Goal: Task Accomplishment & Management: Use online tool/utility

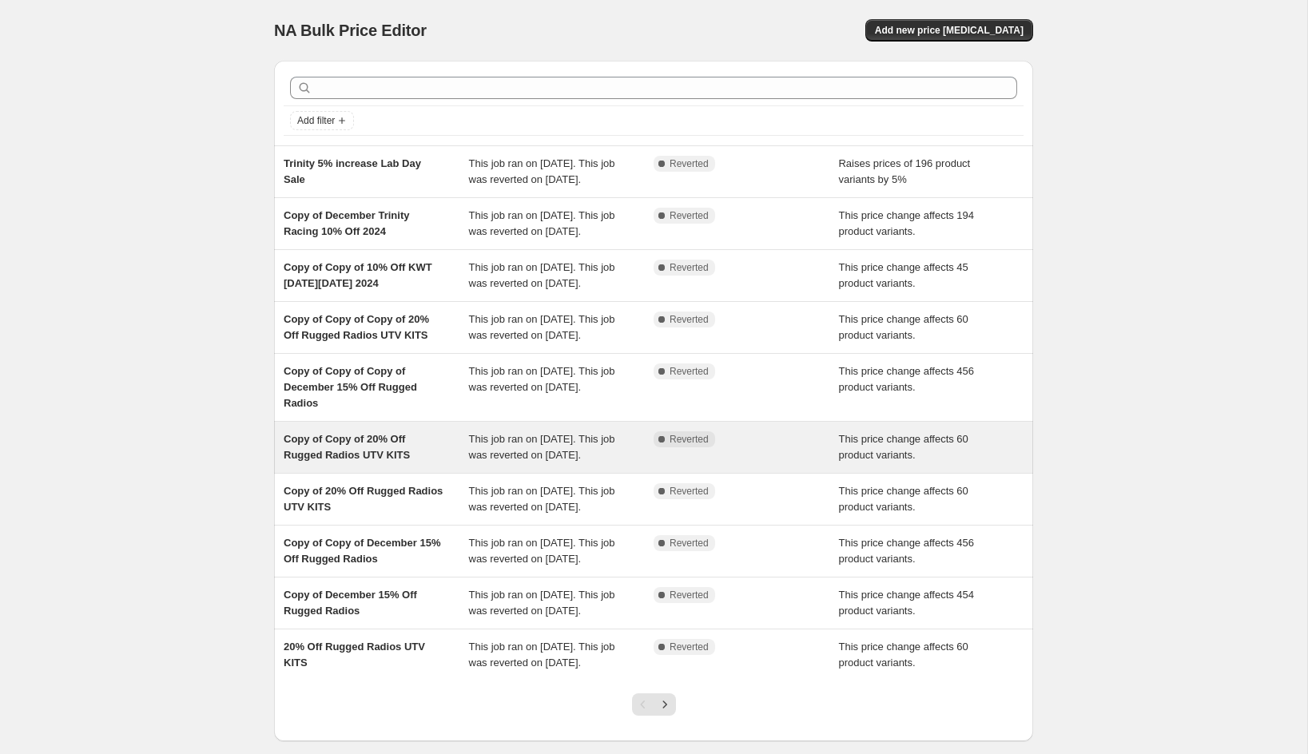
click at [324, 461] on span "Copy of Copy of 20% Off Rugged Radios UTV KITS" at bounding box center [347, 447] width 126 height 28
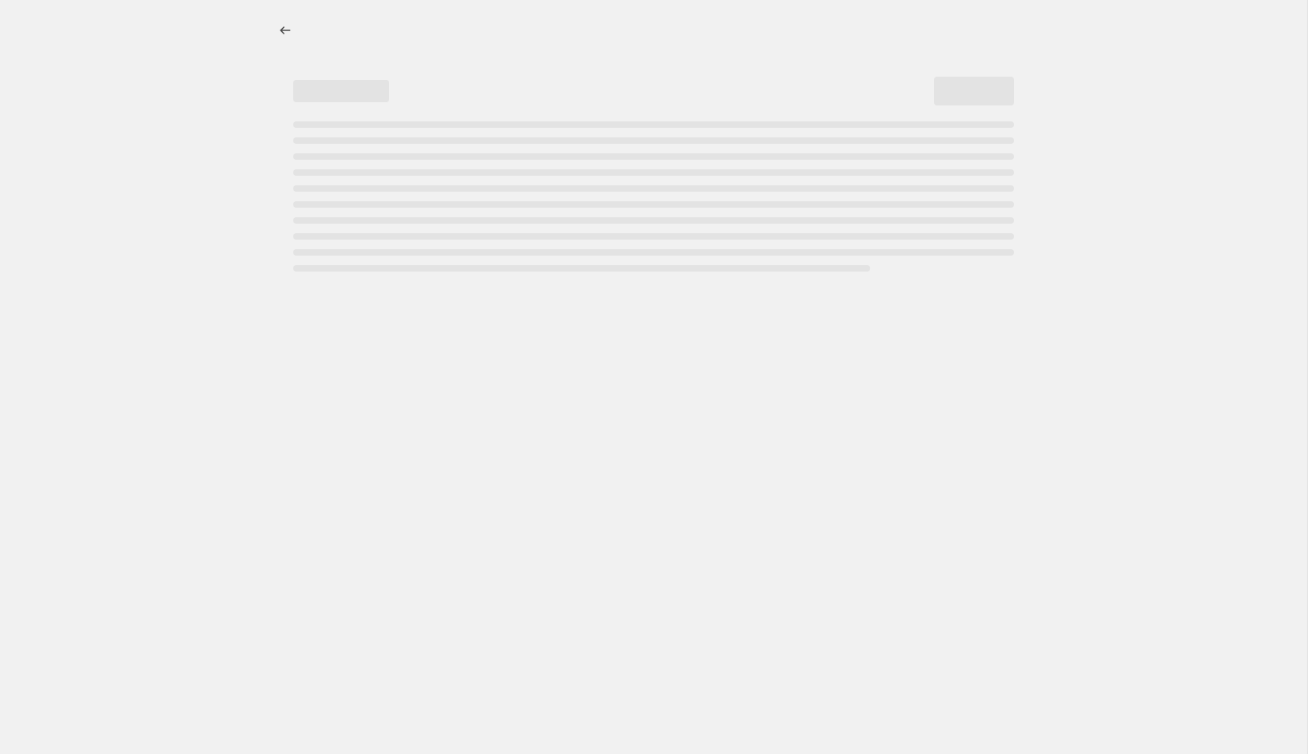
select select "pcap"
select select "no_change"
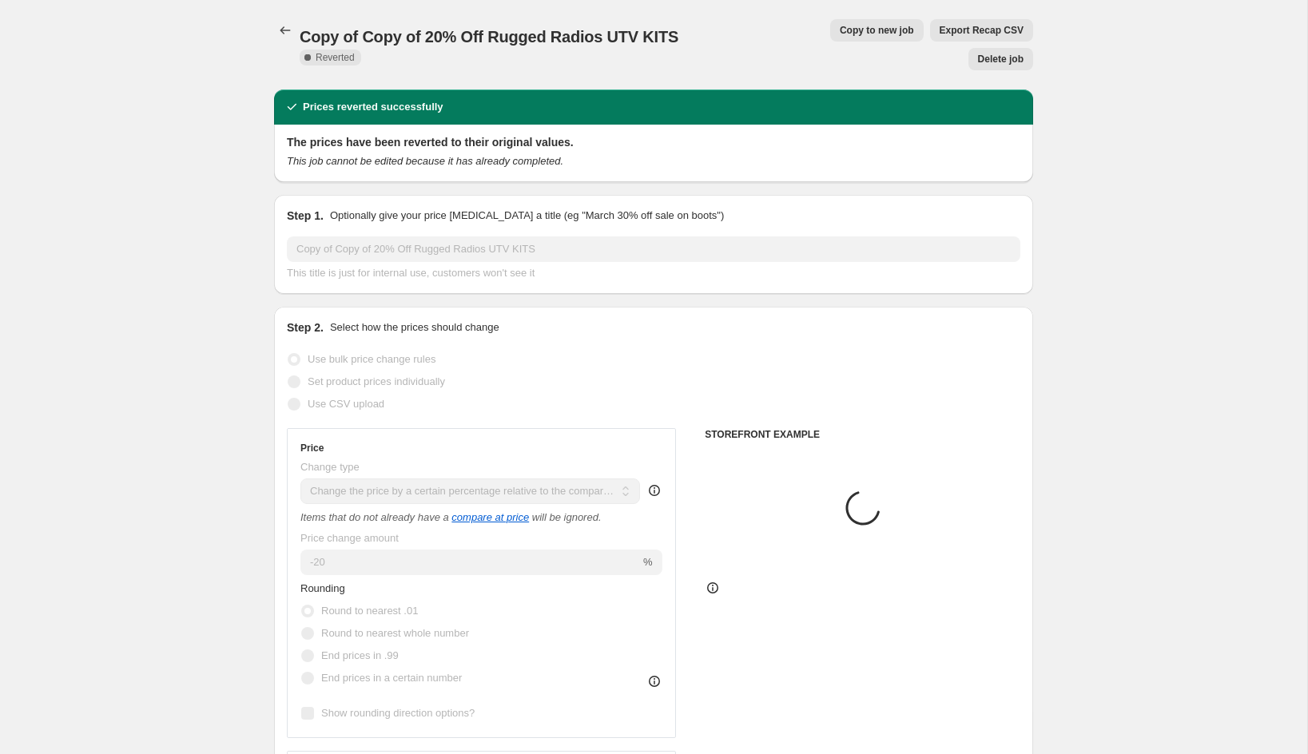
select select "tag"
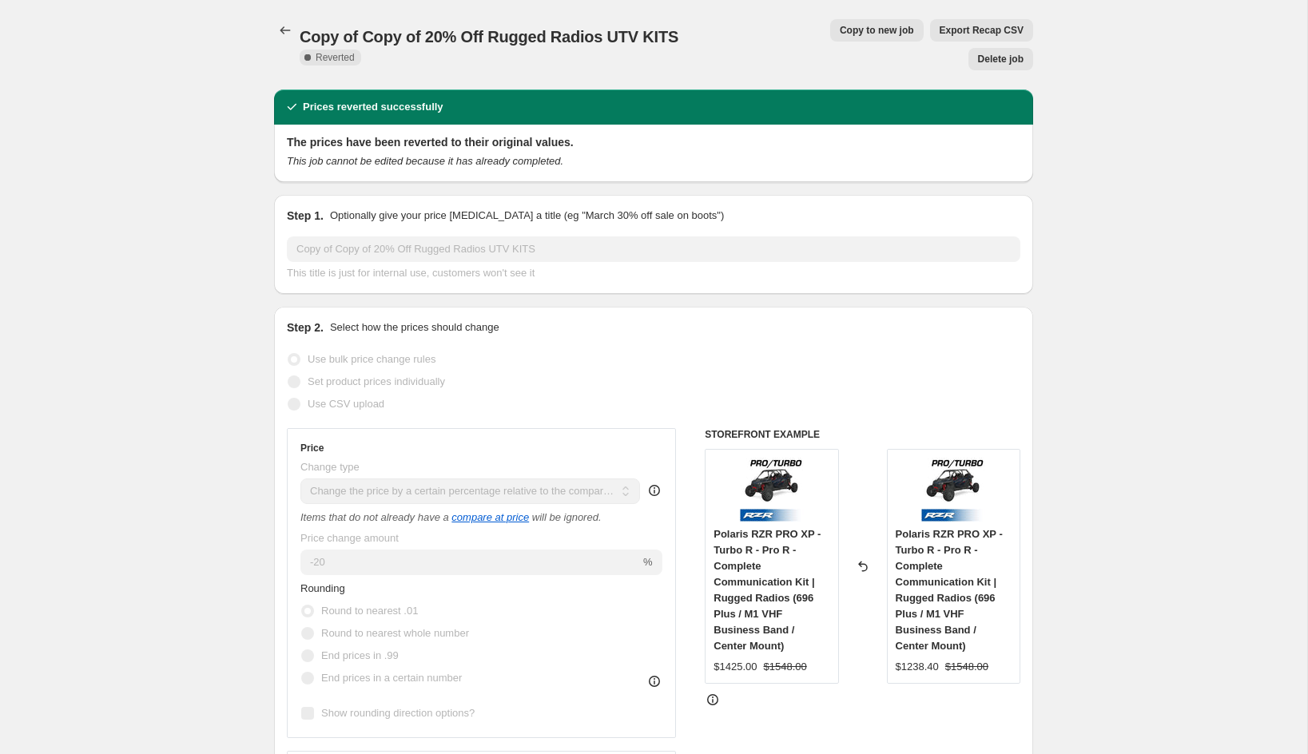
click at [840, 35] on span "Copy to new job" at bounding box center [877, 30] width 74 height 13
select select "pcap"
select select "no_change"
select select "tag"
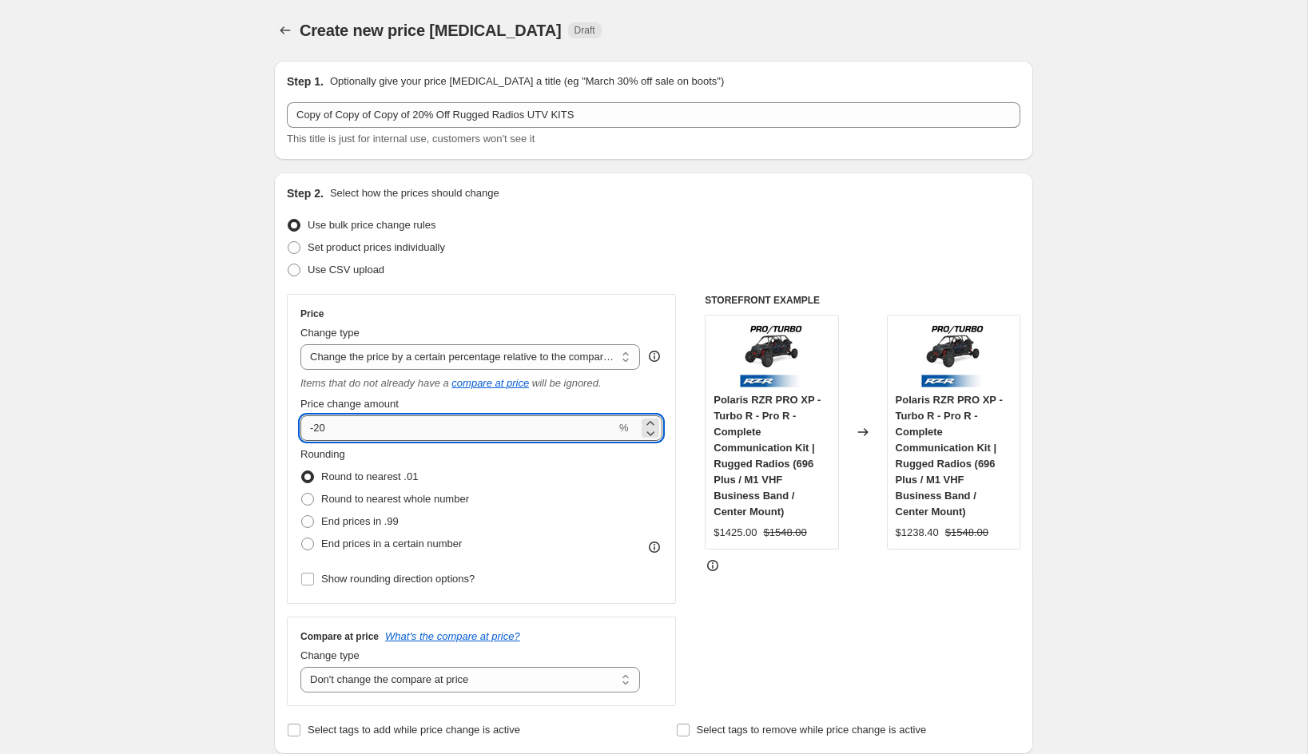
click at [357, 420] on input "-20" at bounding box center [458, 429] width 316 height 26
type input "-25"
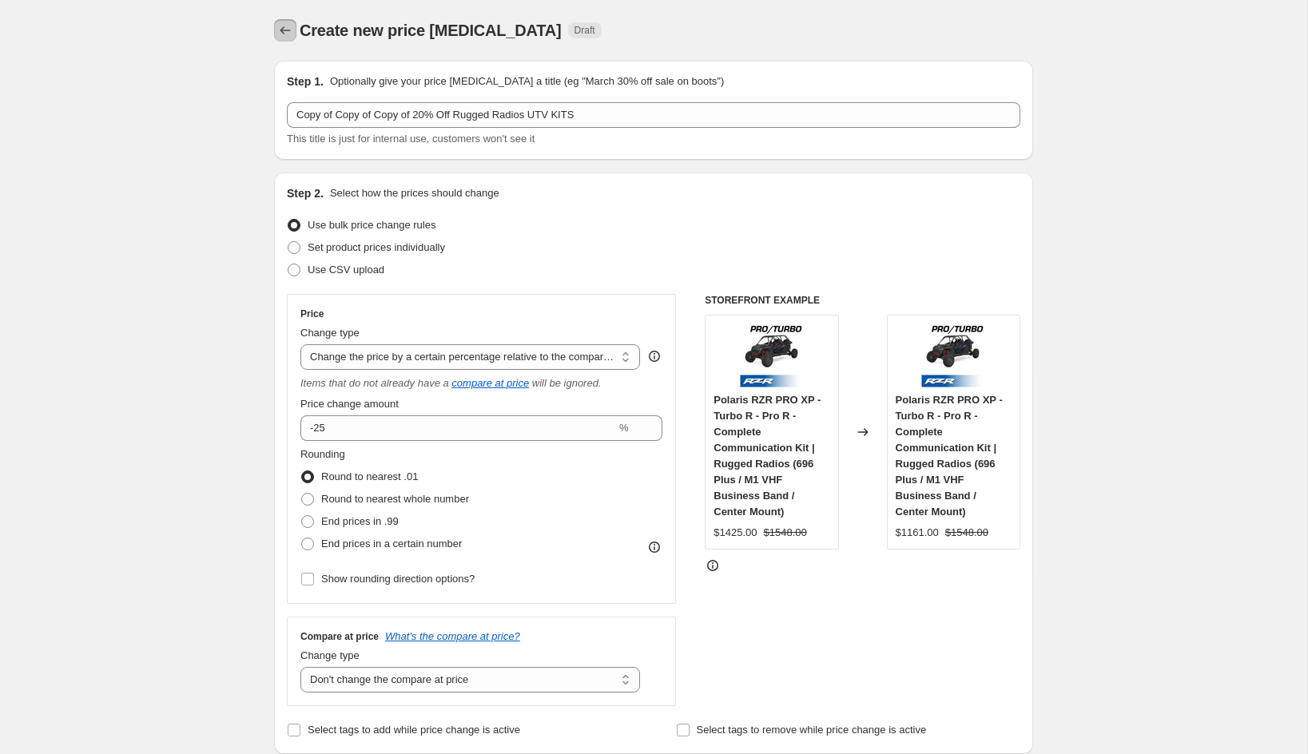
click at [283, 32] on icon "Price change jobs" at bounding box center [285, 30] width 16 height 16
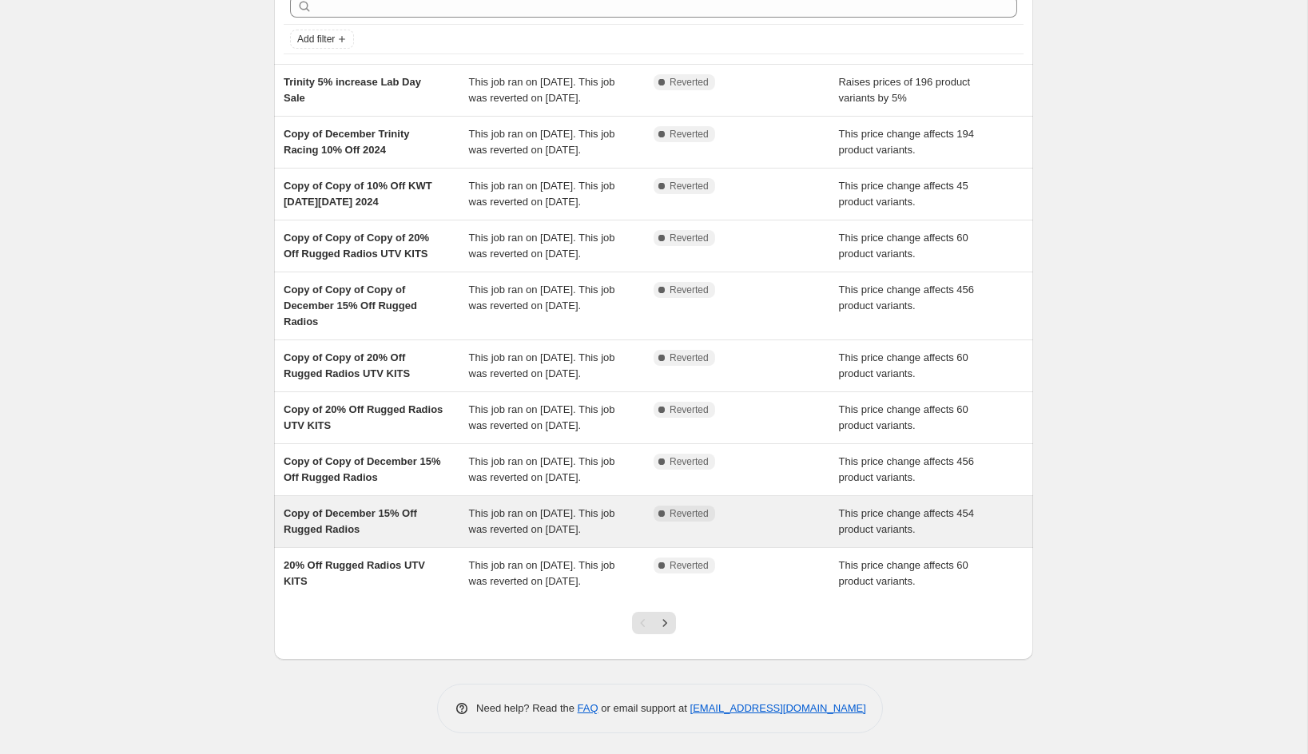
scroll to position [133, 0]
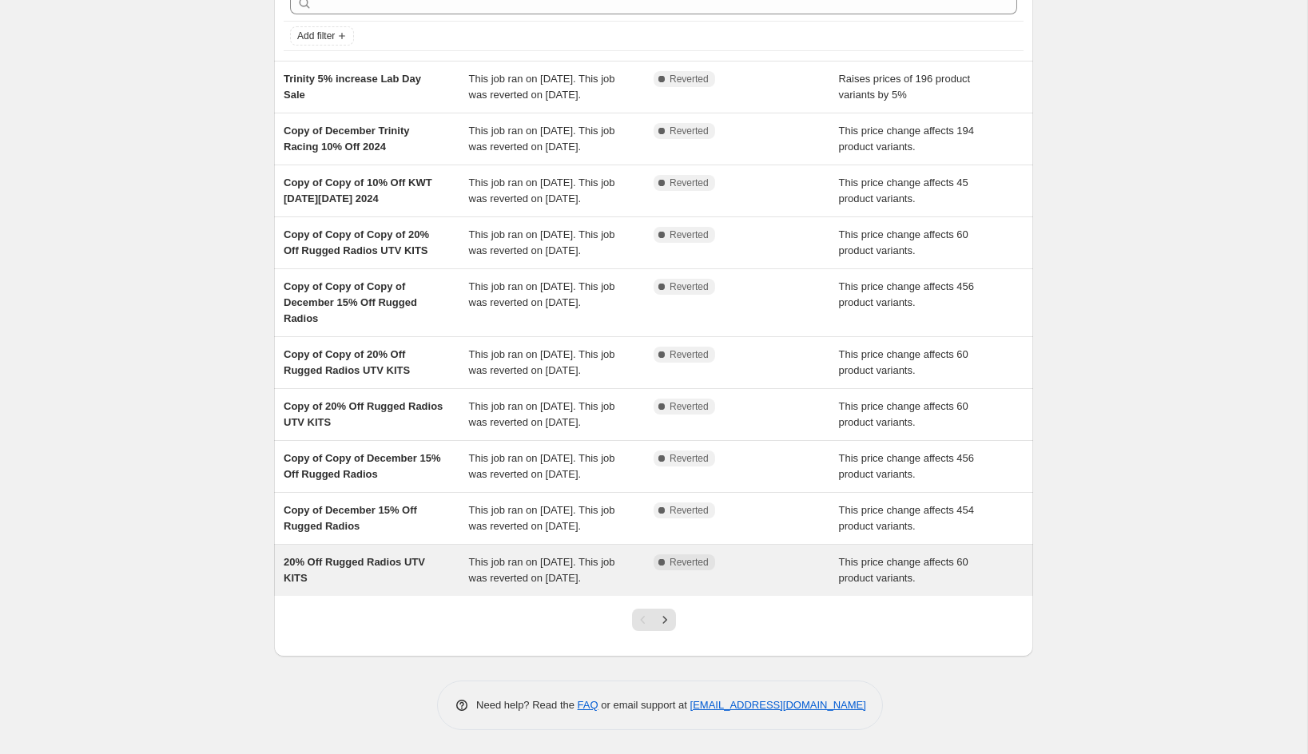
click at [368, 558] on div "20% Off Rugged Radios UTV KITS" at bounding box center [376, 571] width 185 height 32
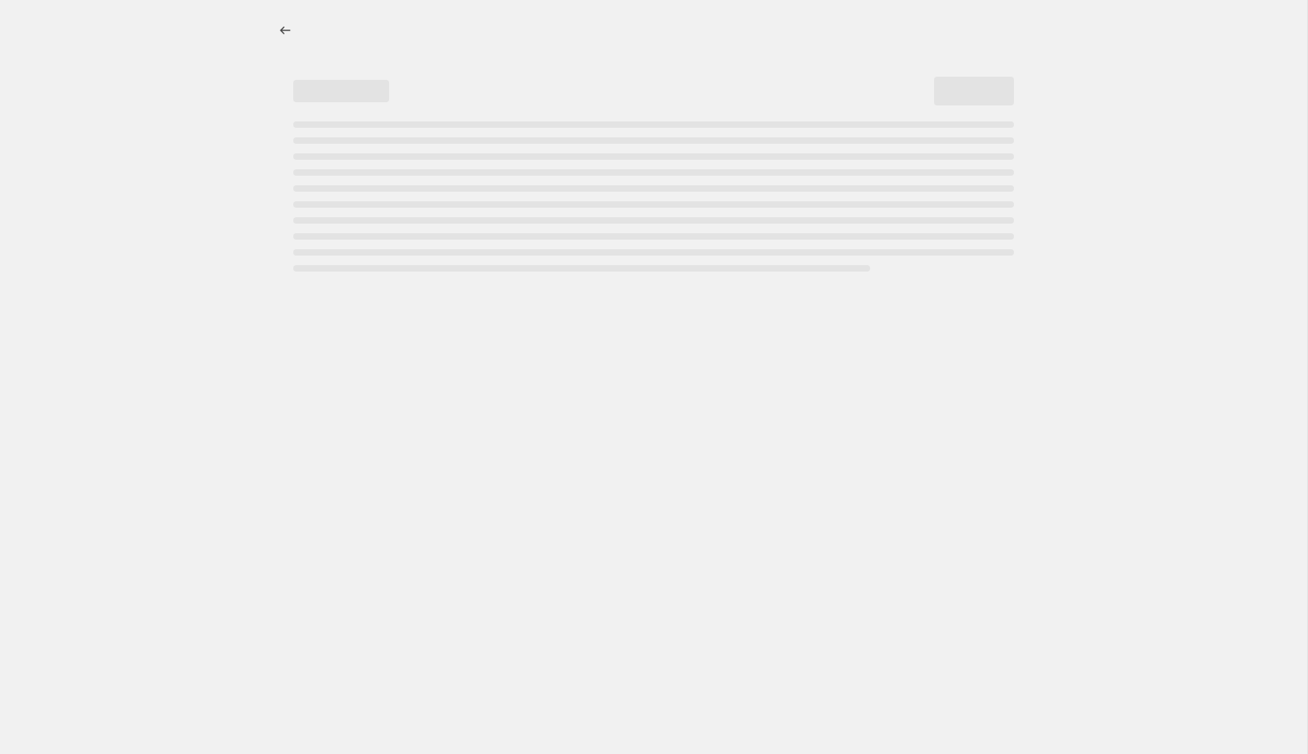
select select "pcap"
select select "no_change"
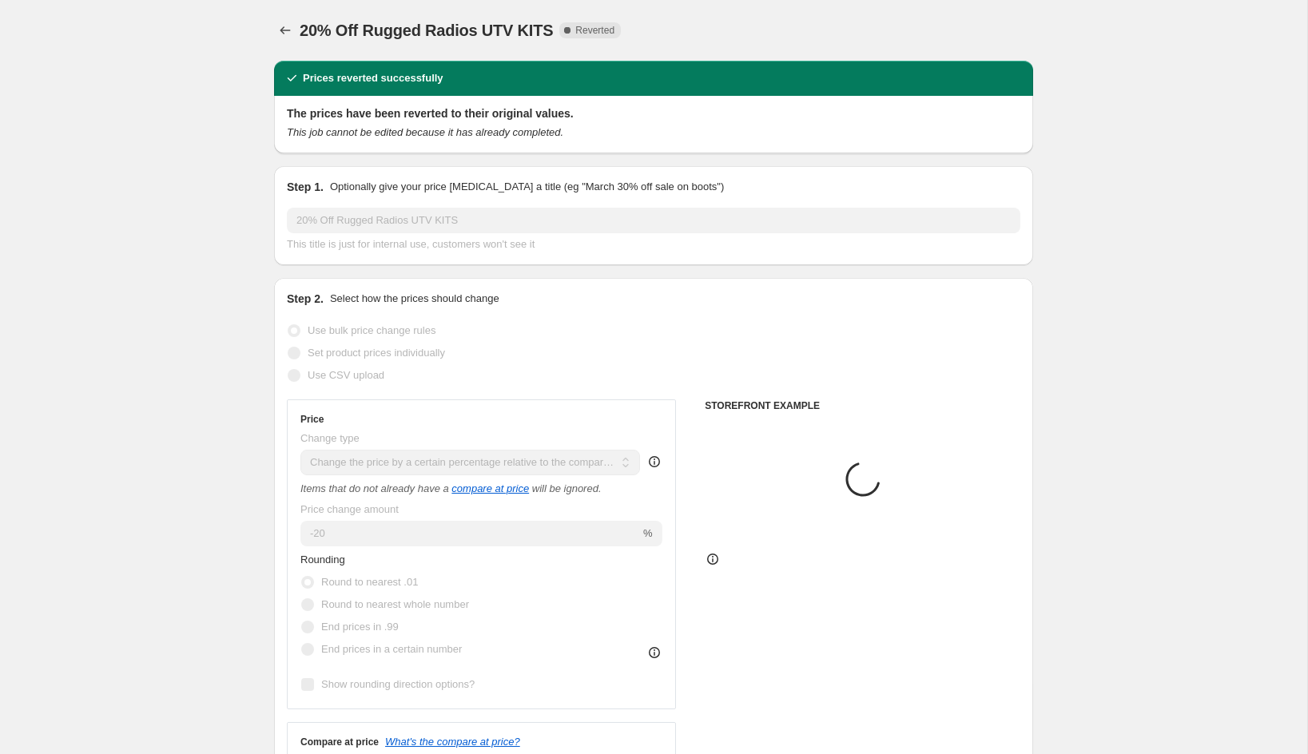
select select "tag"
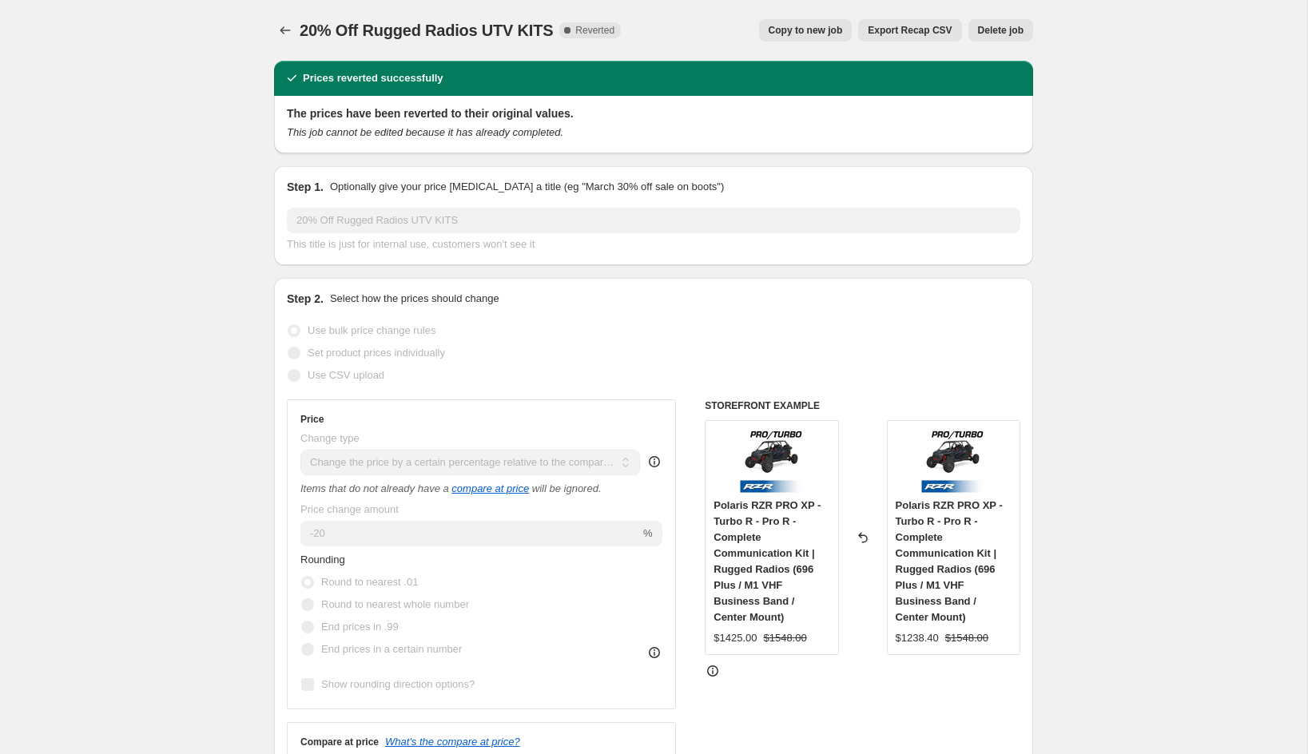
click at [806, 34] on span "Copy to new job" at bounding box center [806, 30] width 74 height 13
select select "pcap"
select select "no_change"
select select "tag"
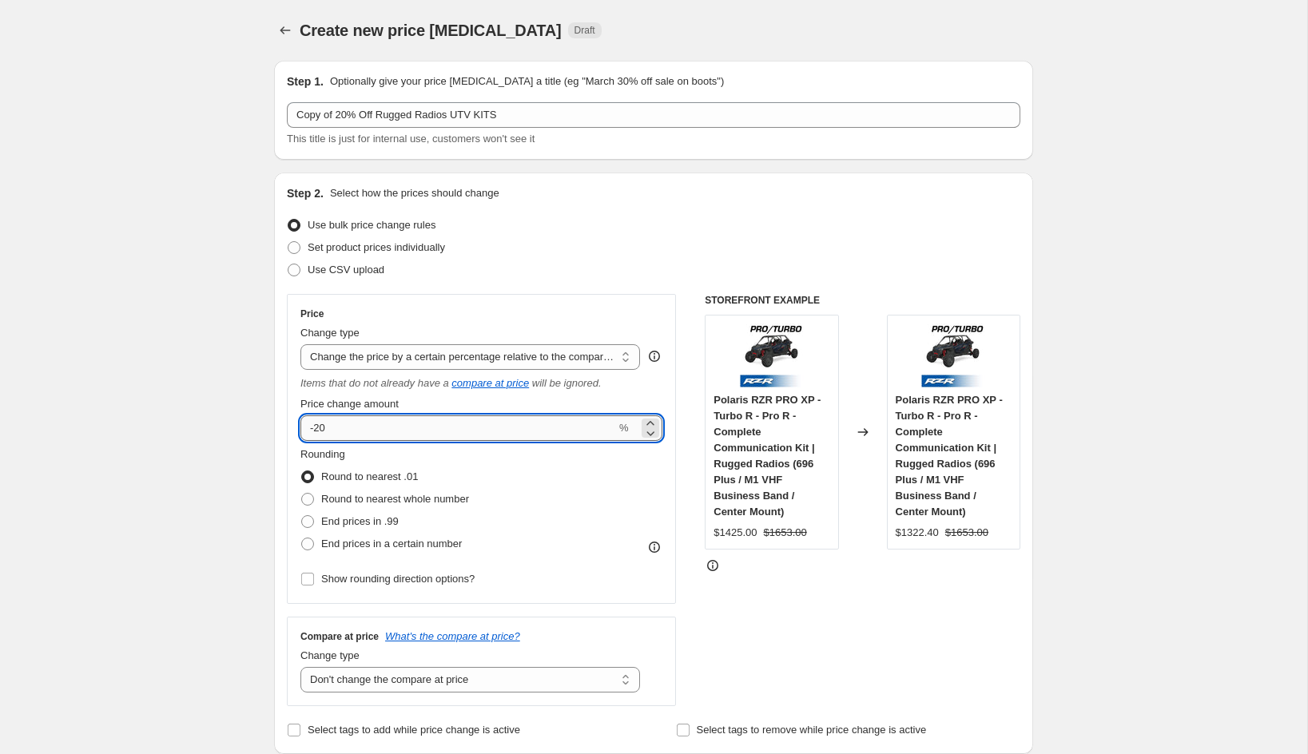
click at [429, 435] on input "-20" at bounding box center [458, 429] width 316 height 26
type input "-25"
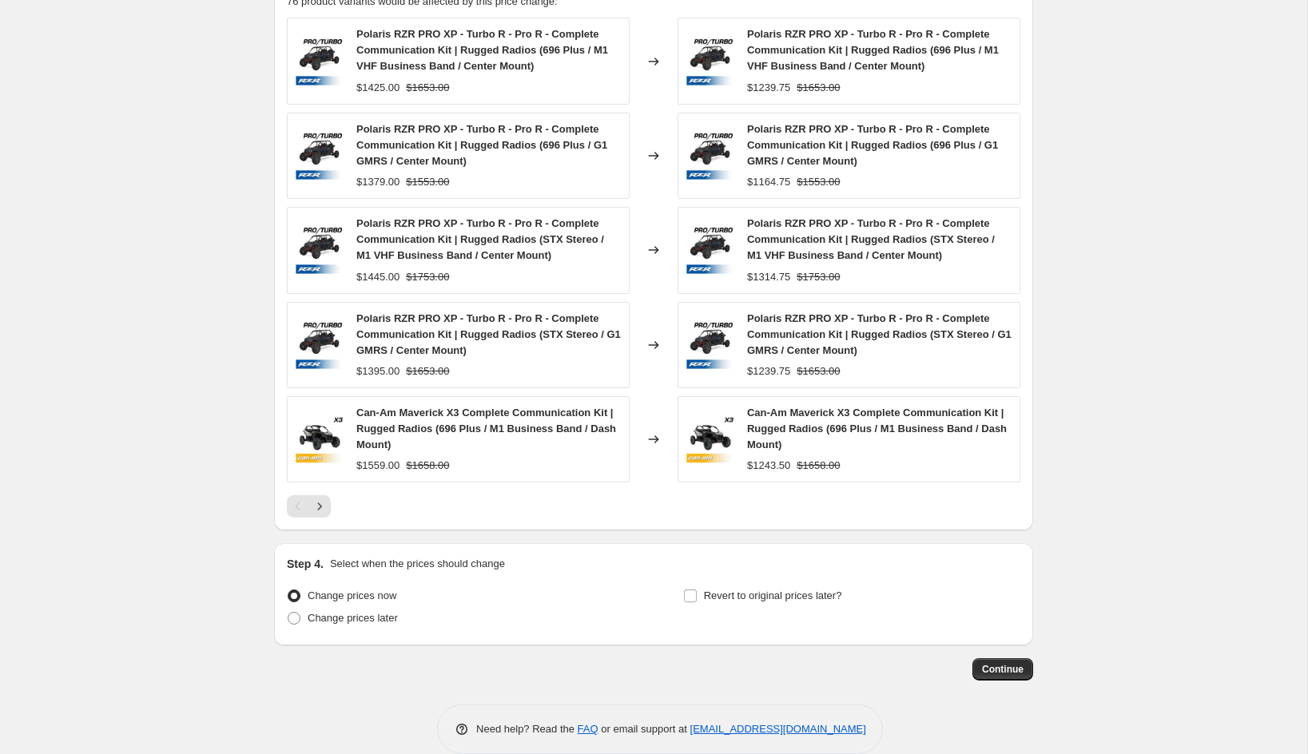
scroll to position [1152, 0]
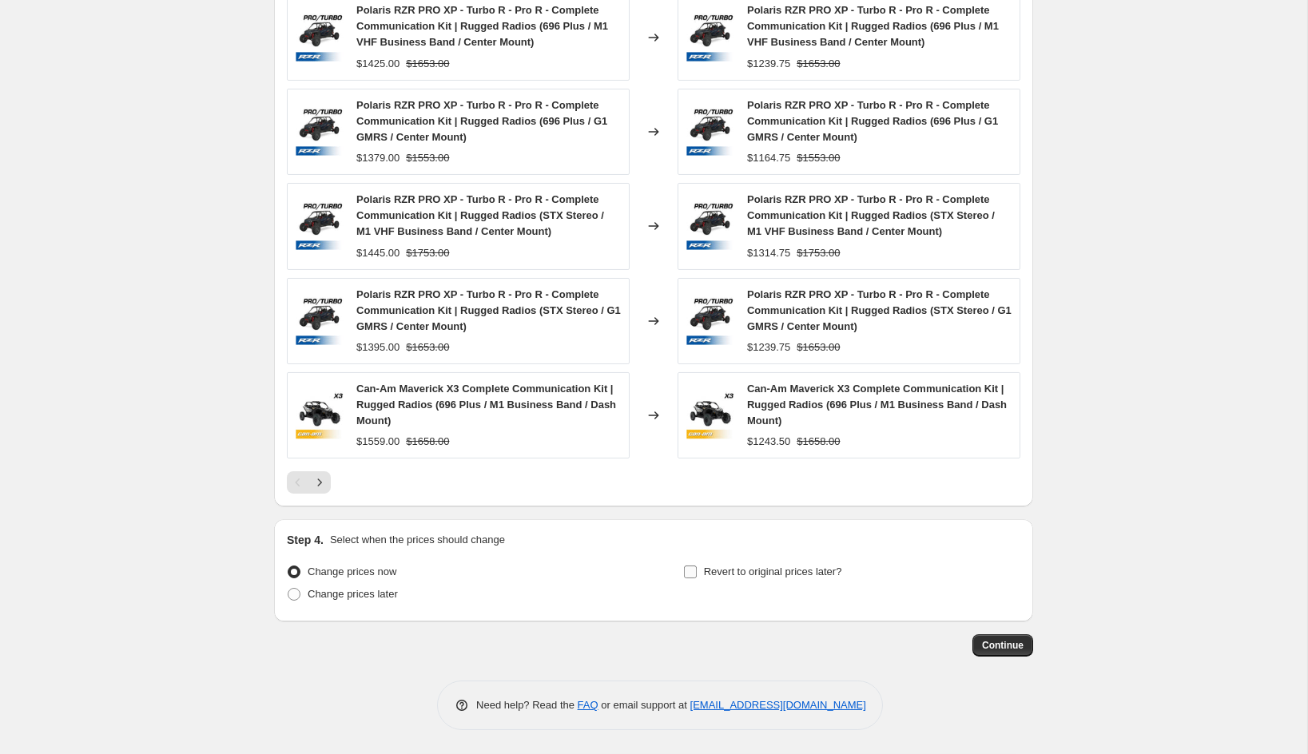
click at [765, 575] on span "Revert to original prices later?" at bounding box center [773, 572] width 138 height 12
click at [697, 575] on input "Revert to original prices later?" at bounding box center [690, 572] width 13 height 13
checkbox input "true"
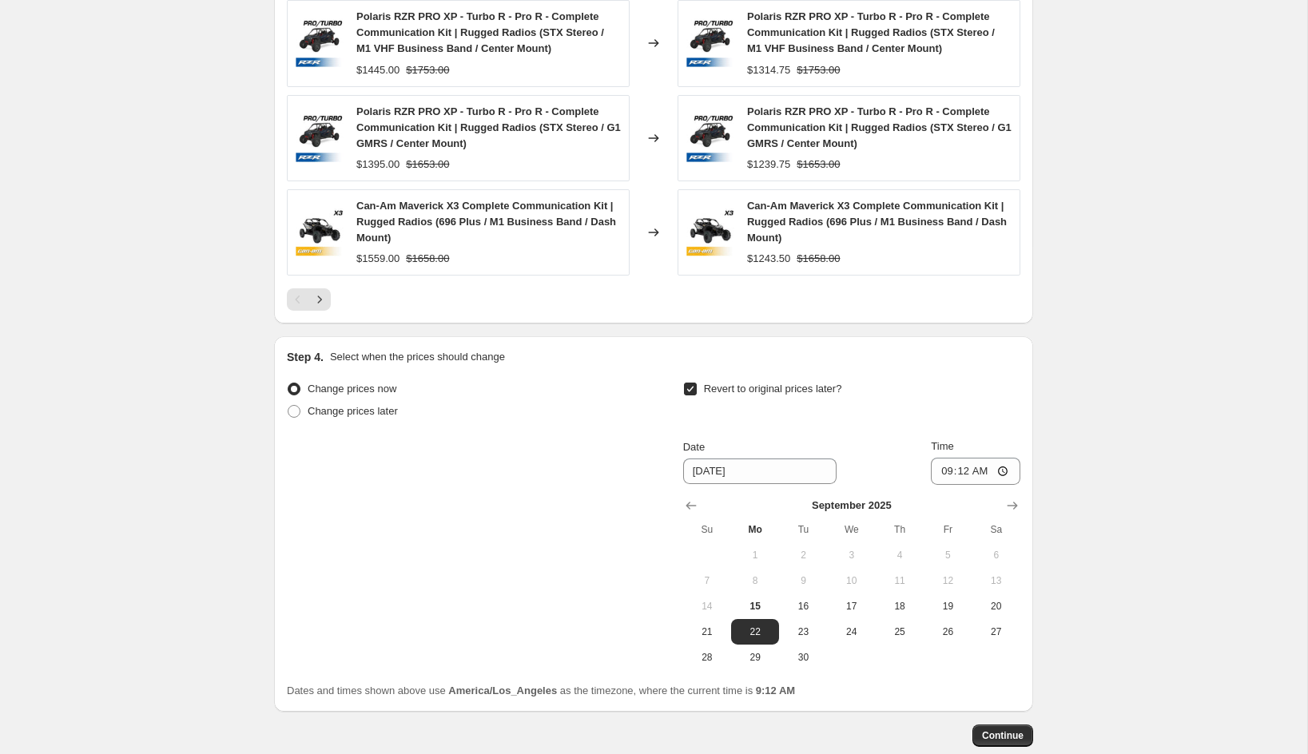
scroll to position [1410, 0]
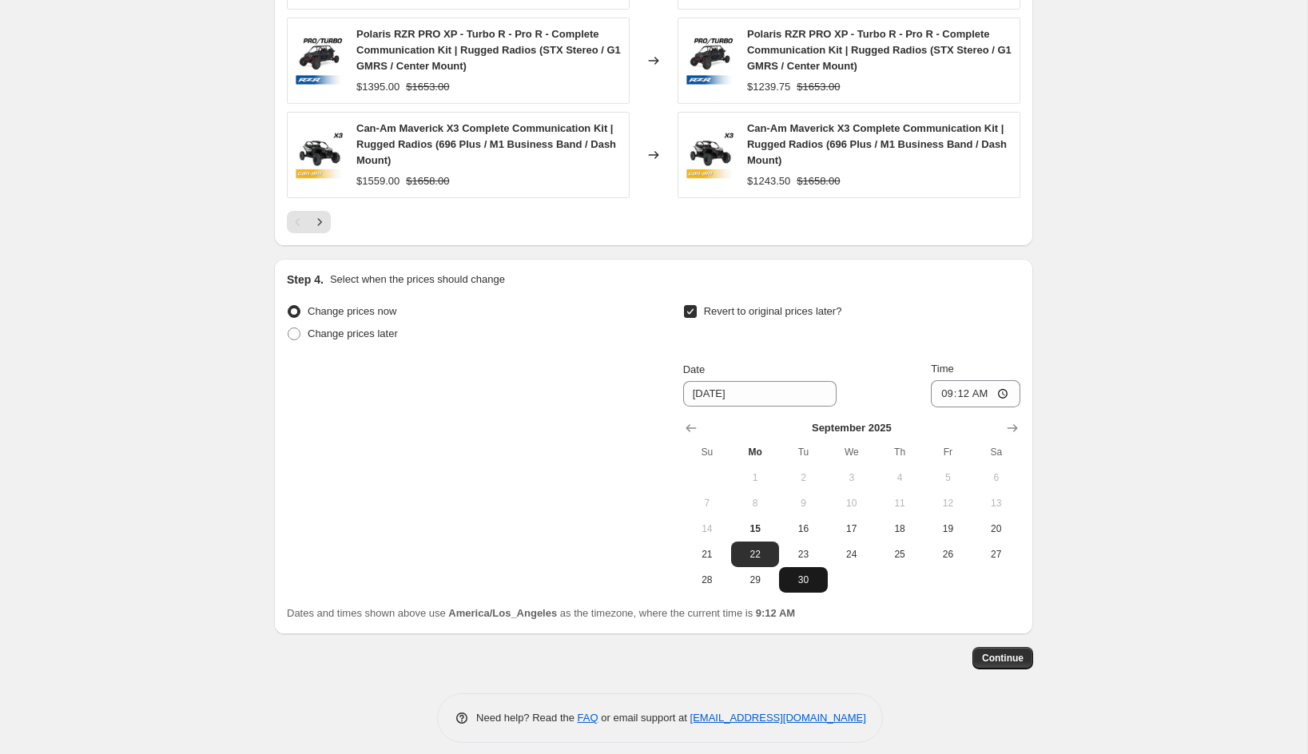
click at [803, 590] on button "30" at bounding box center [803, 580] width 48 height 26
type input "9/30/2025"
click at [1005, 658] on span "Continue" at bounding box center [1003, 658] width 42 height 13
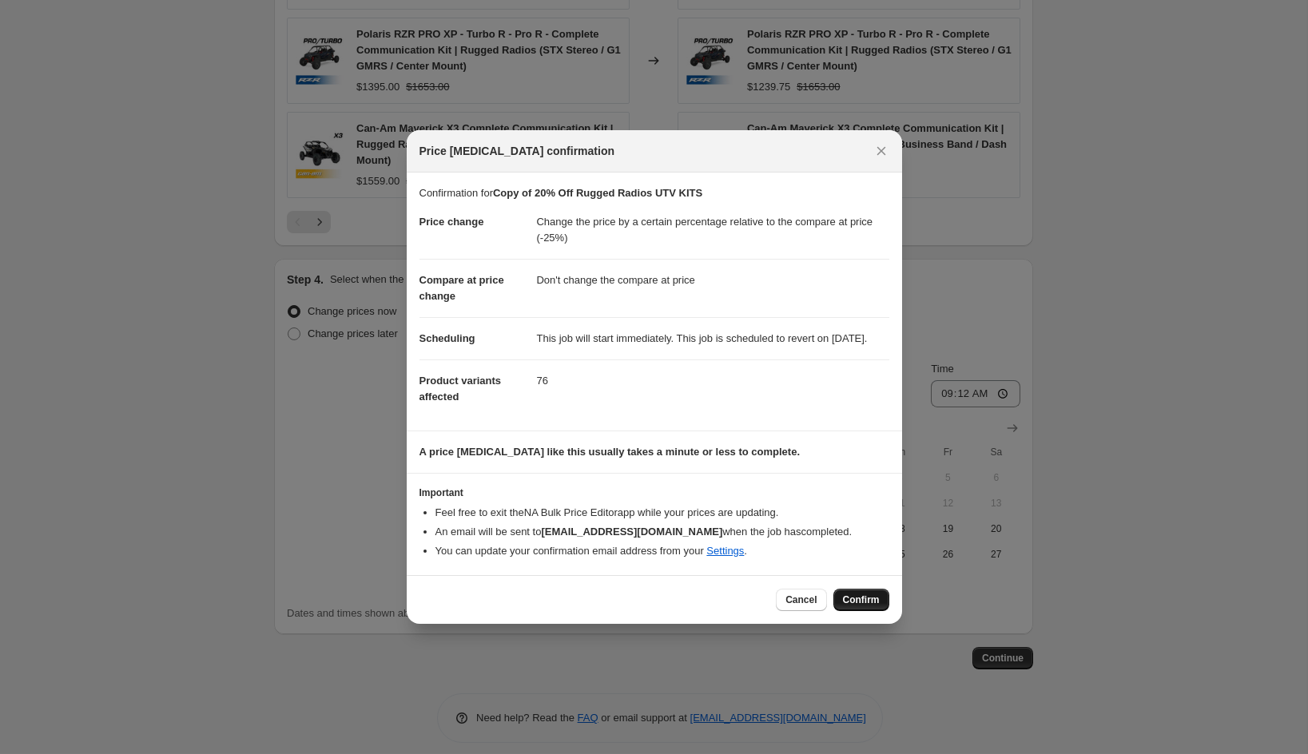
click at [878, 607] on span "Confirm" at bounding box center [861, 600] width 37 height 13
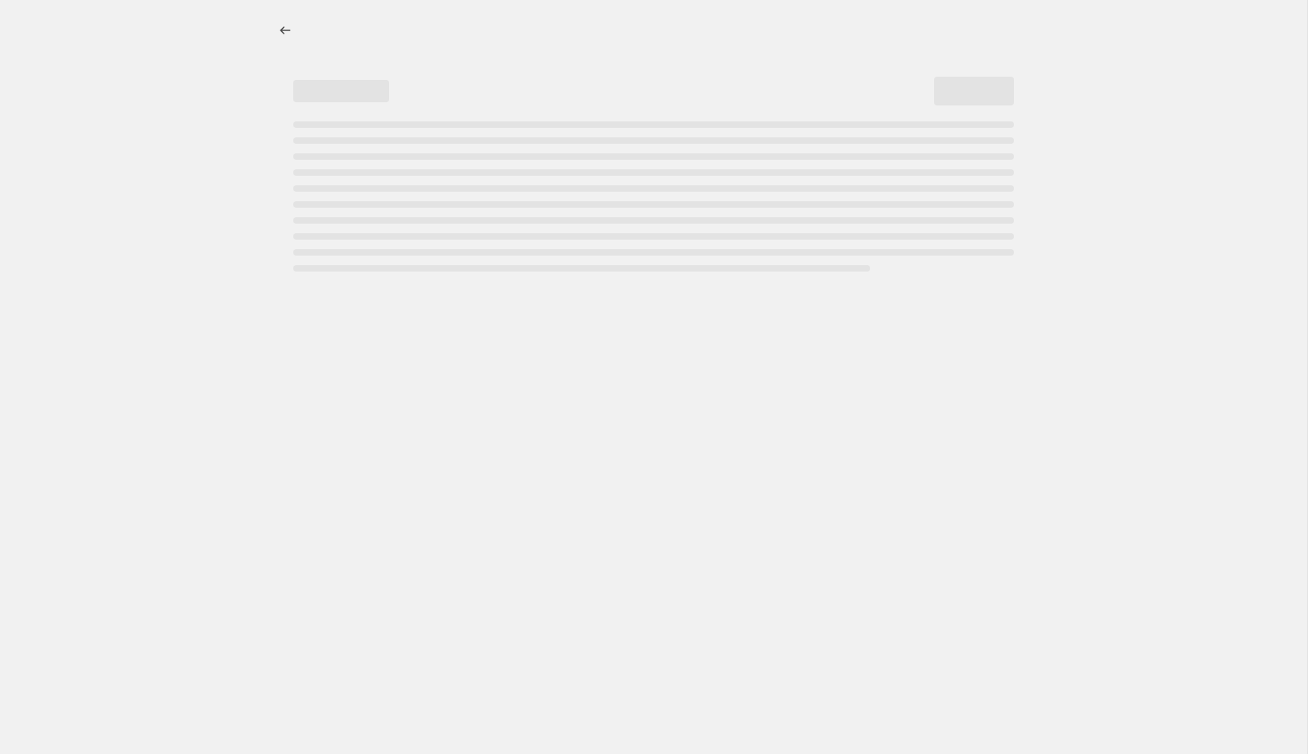
select select "pcap"
select select "no_change"
select select "tag"
